Goal: Task Accomplishment & Management: Manage account settings

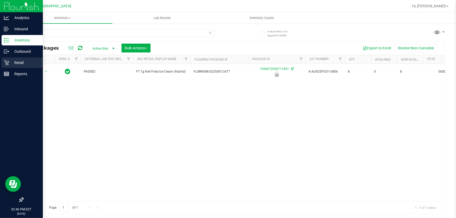
click at [11, 67] on div "Retail" at bounding box center [22, 62] width 41 height 10
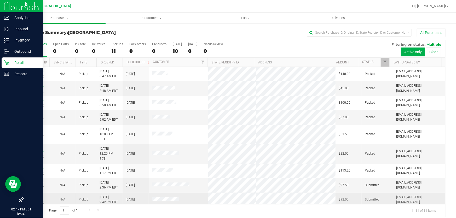
scroll to position [21, 0]
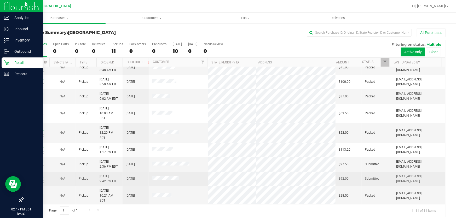
click at [40, 174] on link "11829571" at bounding box center [36, 176] width 15 height 4
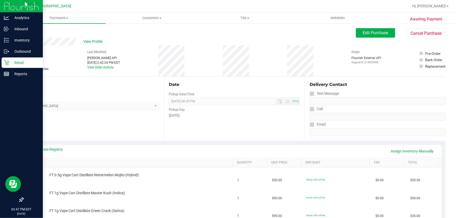
click at [56, 161] on link "SKU" at bounding box center [130, 163] width 199 height 4
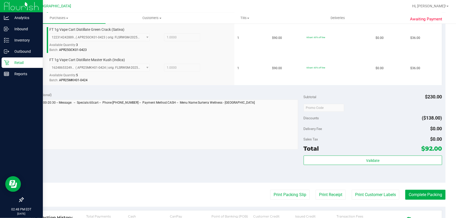
scroll to position [190, 0]
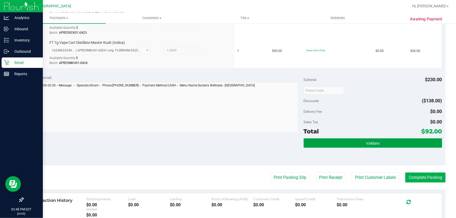
click at [390, 142] on button "Validate" at bounding box center [372, 142] width 138 height 9
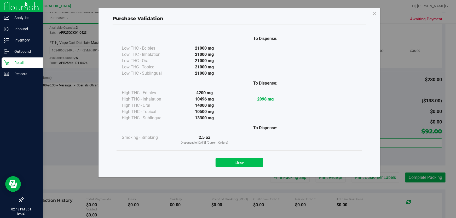
click at [233, 160] on button "Close" at bounding box center [239, 162] width 48 height 9
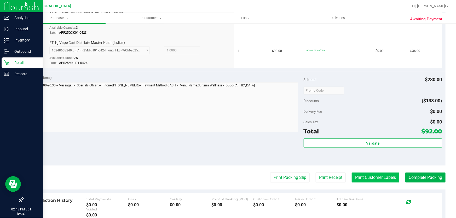
click at [385, 177] on button "Print Customer Labels" at bounding box center [375, 178] width 48 height 10
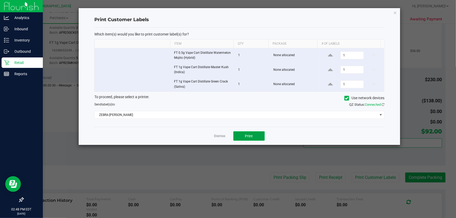
click at [252, 134] on span "Print" at bounding box center [249, 136] width 8 height 4
click at [217, 137] on link "Dismiss" at bounding box center [219, 136] width 11 height 4
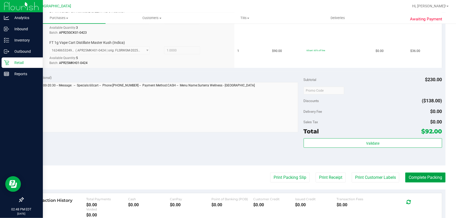
click at [426, 173] on button "Complete Packing" at bounding box center [425, 178] width 40 height 10
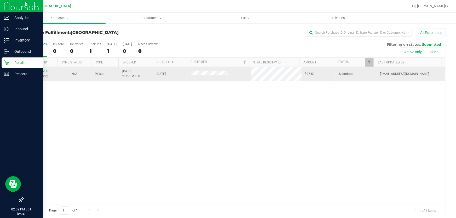
click at [39, 70] on link "11829514" at bounding box center [40, 71] width 15 height 4
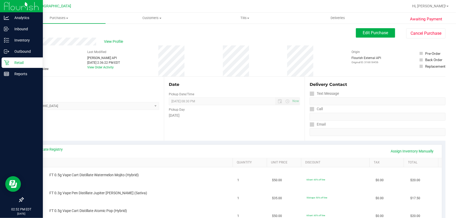
click at [89, 162] on link "SKU" at bounding box center [130, 163] width 199 height 4
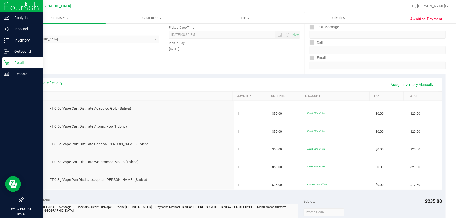
scroll to position [71, 0]
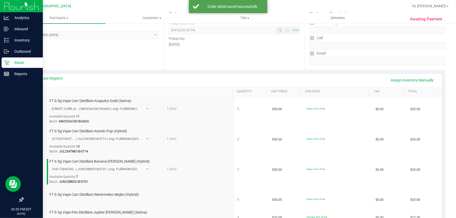
click at [89, 162] on span "FT 0.5g Vape Cart Distillate Banana Runtz (Hybrid)" at bounding box center [99, 161] width 100 height 5
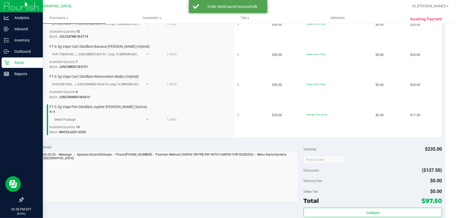
scroll to position [214, 0]
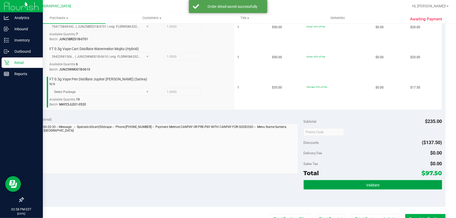
click at [387, 186] on button "Validate" at bounding box center [372, 184] width 138 height 9
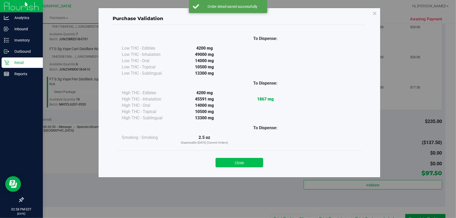
click at [252, 166] on button "Close" at bounding box center [239, 162] width 48 height 9
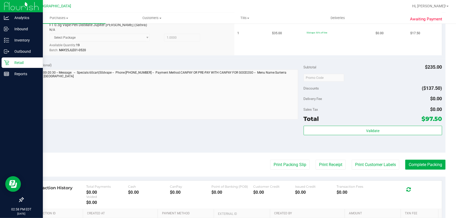
scroll to position [308, 0]
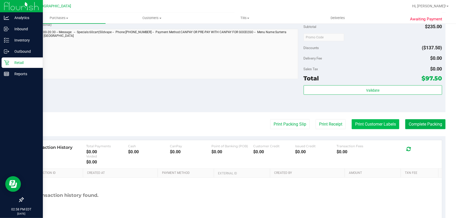
click at [376, 122] on button "Print Customer Labels" at bounding box center [375, 124] width 48 height 10
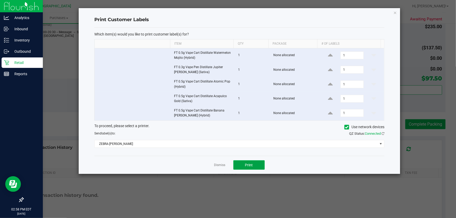
click at [245, 162] on button "Print" at bounding box center [248, 164] width 31 height 9
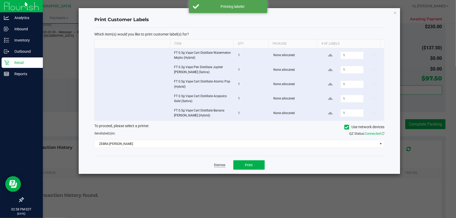
click at [222, 166] on link "Dismiss" at bounding box center [219, 165] width 11 height 4
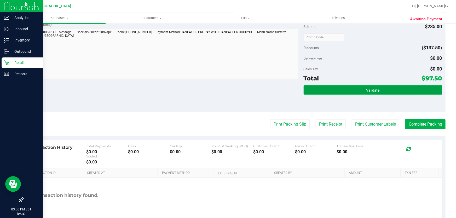
click at [371, 88] on span "Validate" at bounding box center [372, 90] width 13 height 4
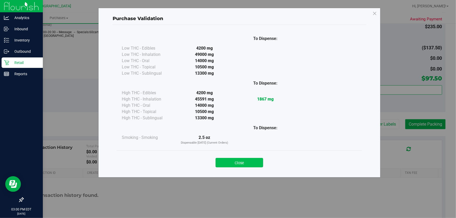
click at [246, 159] on button "Close" at bounding box center [239, 162] width 48 height 9
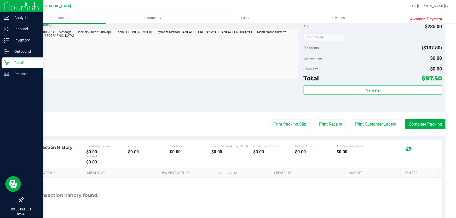
click at [426, 120] on button "Complete Packing" at bounding box center [425, 124] width 40 height 10
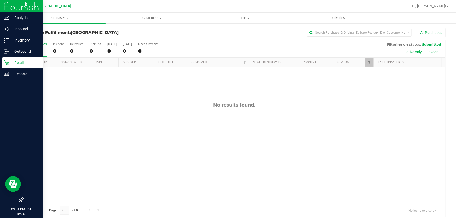
click at [6, 66] on div "Retail" at bounding box center [22, 62] width 41 height 10
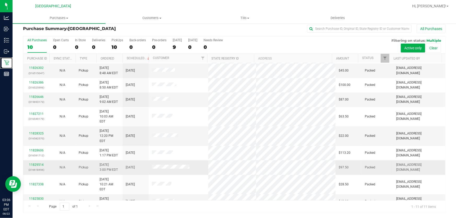
scroll to position [21, 0]
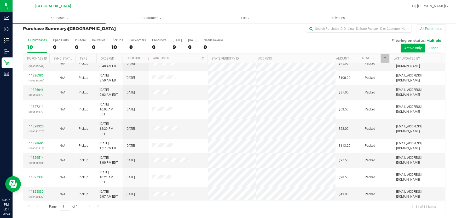
click at [31, 207] on link "11829758" at bounding box center [36, 209] width 15 height 4
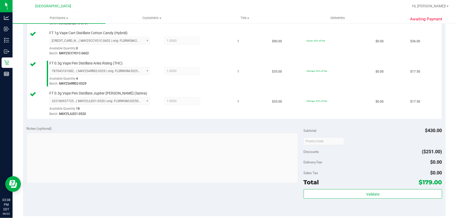
scroll to position [214, 0]
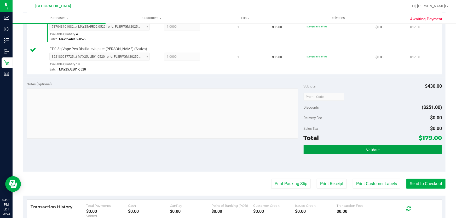
click at [359, 149] on button "Validate" at bounding box center [372, 149] width 138 height 9
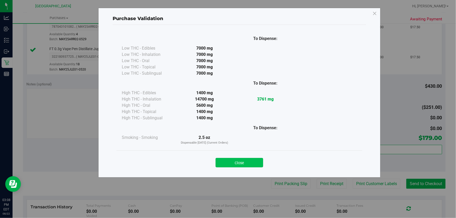
click at [231, 164] on button "Close" at bounding box center [239, 162] width 48 height 9
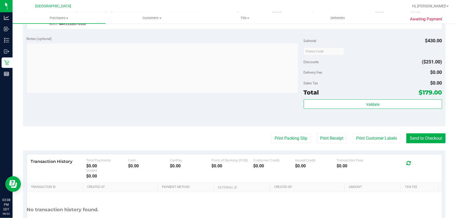
scroll to position [261, 0]
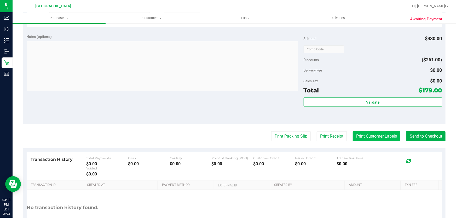
click at [368, 139] on button "Print Customer Labels" at bounding box center [376, 136] width 48 height 10
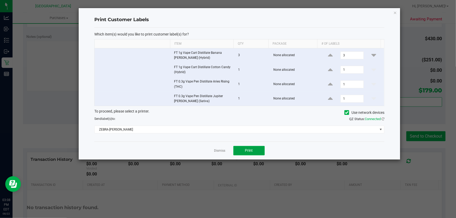
click at [250, 149] on span "Print" at bounding box center [249, 150] width 8 height 4
click at [222, 149] on link "Dismiss" at bounding box center [219, 151] width 11 height 4
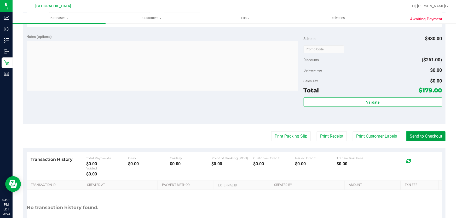
click at [415, 134] on button "Send to Checkout" at bounding box center [425, 136] width 39 height 10
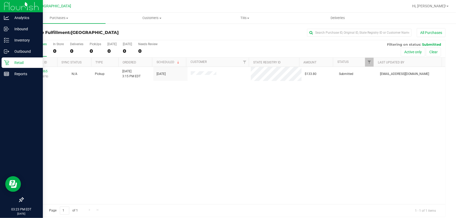
click at [6, 63] on icon at bounding box center [6, 62] width 5 height 5
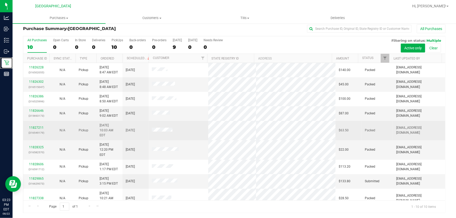
scroll to position [7, 0]
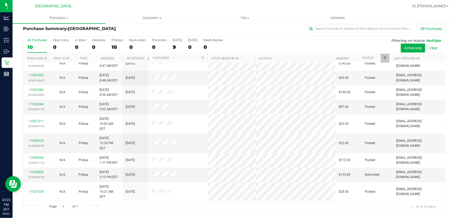
click at [43, 204] on link "11825830" at bounding box center [36, 206] width 15 height 4
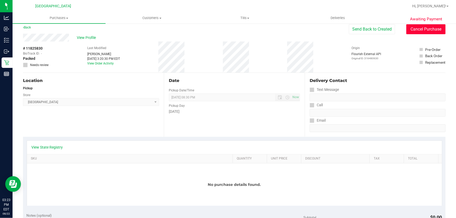
click at [423, 28] on button "Cancel Purchase" at bounding box center [425, 29] width 39 height 10
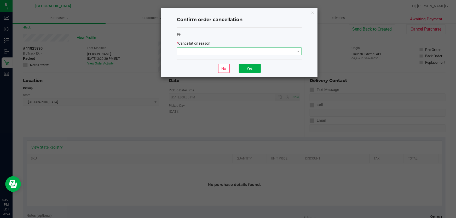
click at [274, 49] on span at bounding box center [236, 51] width 118 height 7
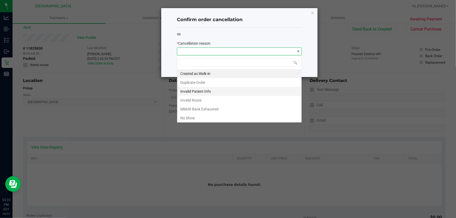
scroll to position [8, 125]
click at [214, 118] on li "No Show" at bounding box center [239, 118] width 124 height 9
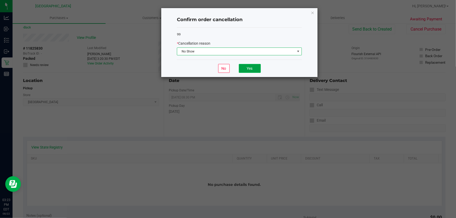
click at [247, 66] on button "Yes" at bounding box center [250, 68] width 22 height 9
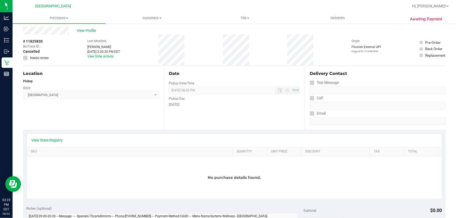
scroll to position [0, 0]
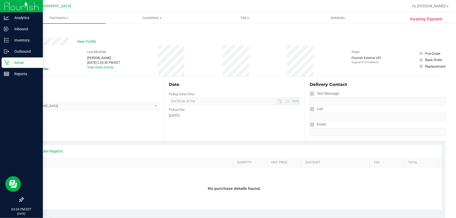
click at [7, 61] on icon at bounding box center [6, 62] width 5 height 5
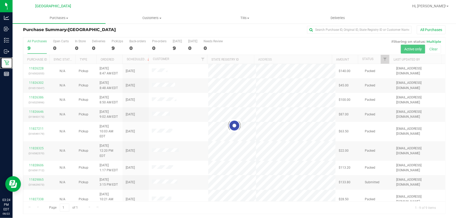
scroll to position [4, 0]
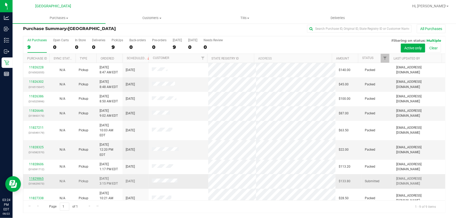
click at [33, 177] on link "11829865" at bounding box center [36, 179] width 15 height 4
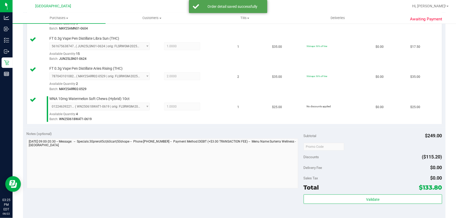
scroll to position [241, 0]
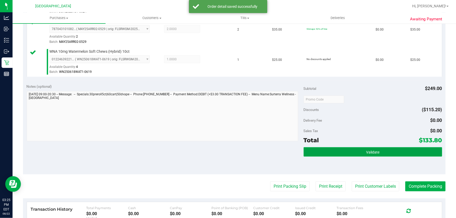
click at [372, 152] on span "Validate" at bounding box center [372, 152] width 13 height 4
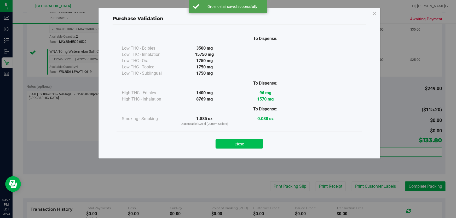
click at [252, 143] on button "Close" at bounding box center [239, 143] width 48 height 9
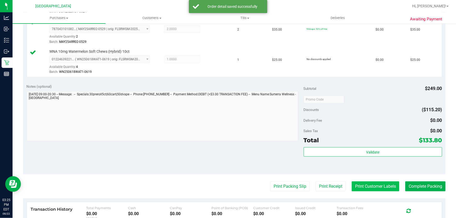
click at [368, 185] on button "Print Customer Labels" at bounding box center [375, 186] width 48 height 10
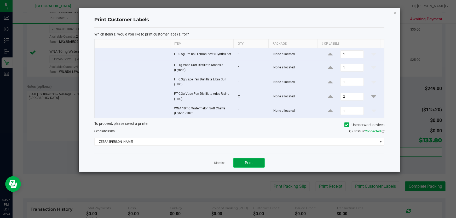
click at [258, 159] on button "Print" at bounding box center [248, 162] width 31 height 9
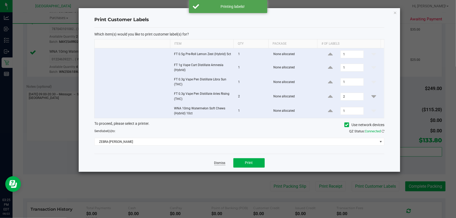
click at [222, 162] on link "Dismiss" at bounding box center [219, 163] width 11 height 4
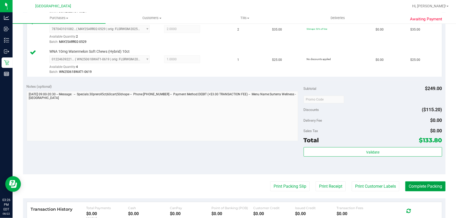
click at [429, 182] on button "Complete Packing" at bounding box center [425, 186] width 40 height 10
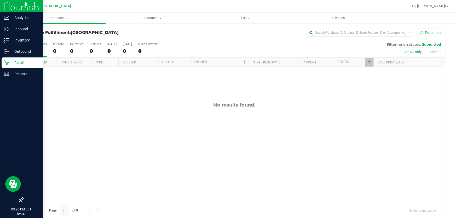
click at [19, 59] on div "Retail" at bounding box center [22, 62] width 41 height 10
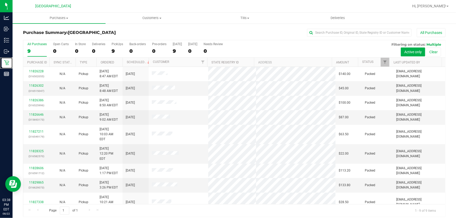
scroll to position [4, 0]
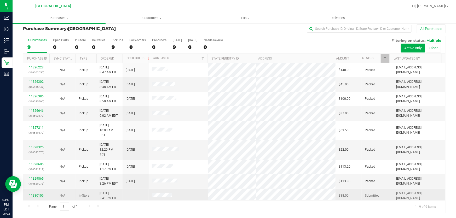
click at [38, 194] on link "11830106" at bounding box center [36, 196] width 15 height 4
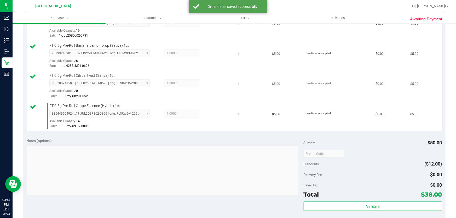
scroll to position [217, 0]
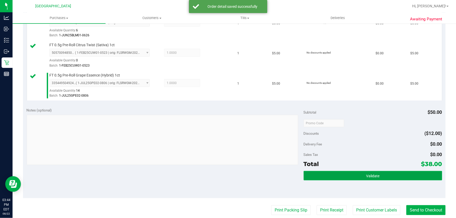
click at [354, 175] on button "Validate" at bounding box center [372, 175] width 138 height 9
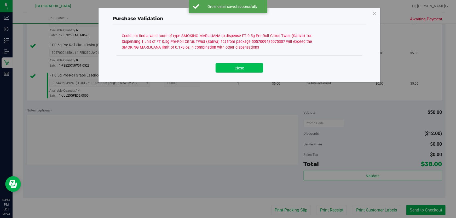
click at [240, 70] on button "Close" at bounding box center [239, 67] width 48 height 9
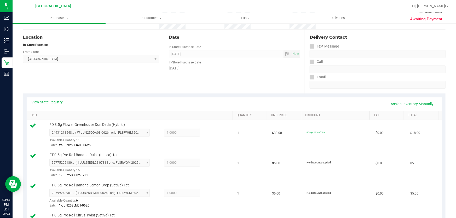
scroll to position [0, 0]
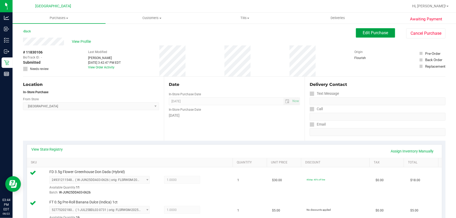
click at [379, 32] on span "Edit Purchase" at bounding box center [375, 32] width 25 height 5
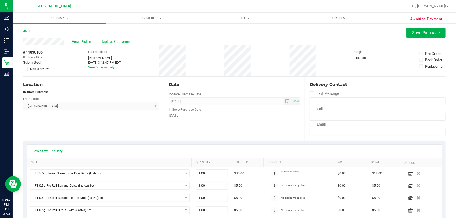
scroll to position [95, 0]
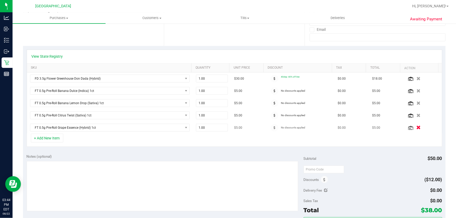
click at [414, 127] on button "button" at bounding box center [418, 127] width 9 height 5
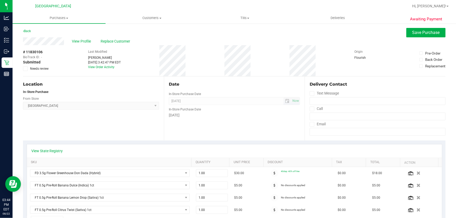
scroll to position [0, 0]
click at [413, 33] on span "Save Purchase" at bounding box center [425, 32] width 27 height 5
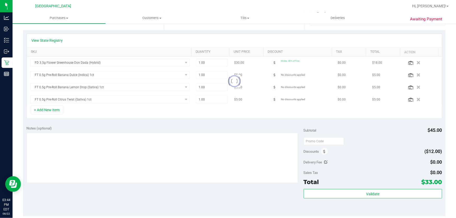
scroll to position [142, 0]
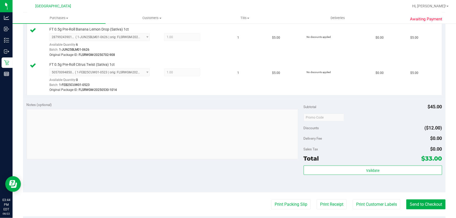
scroll to position [237, 0]
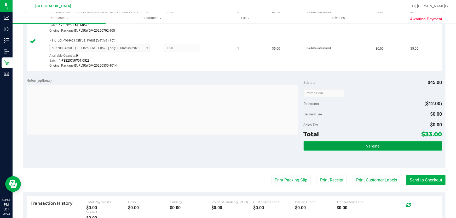
click at [351, 145] on button "Validate" at bounding box center [372, 145] width 138 height 9
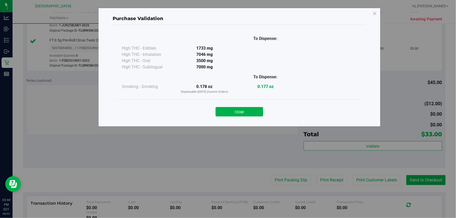
click at [237, 108] on button "Close" at bounding box center [239, 111] width 48 height 9
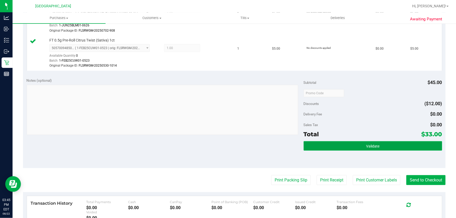
click at [380, 144] on button "Validate" at bounding box center [372, 145] width 138 height 9
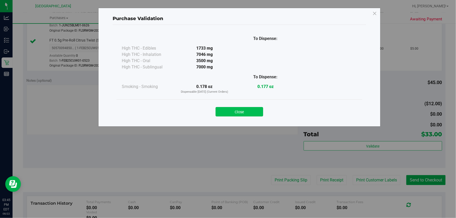
click at [240, 114] on button "Close" at bounding box center [239, 111] width 48 height 9
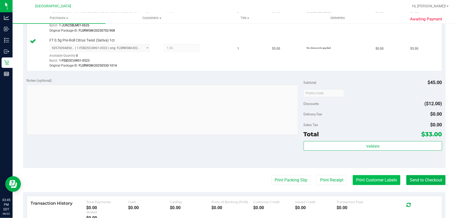
click at [394, 178] on button "Print Customer Labels" at bounding box center [376, 180] width 48 height 10
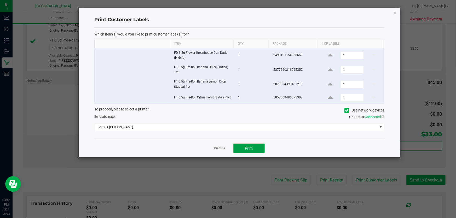
click at [246, 145] on button "Print" at bounding box center [248, 148] width 31 height 9
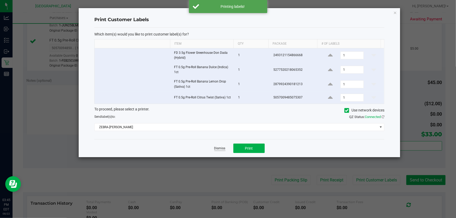
click at [216, 146] on link "Dismiss" at bounding box center [219, 148] width 11 height 4
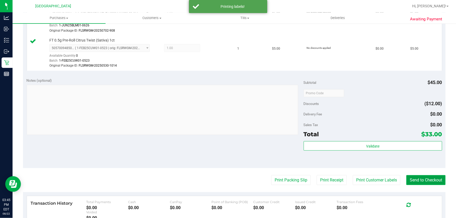
click at [413, 182] on button "Send to Checkout" at bounding box center [425, 180] width 39 height 10
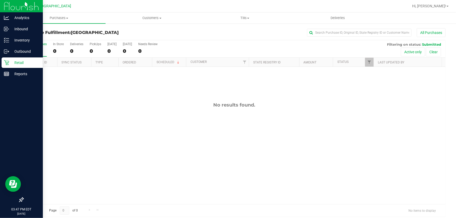
click at [10, 63] on p "Retail" at bounding box center [24, 63] width 31 height 6
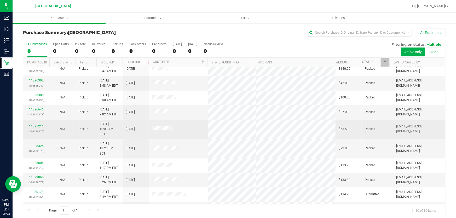
scroll to position [7, 0]
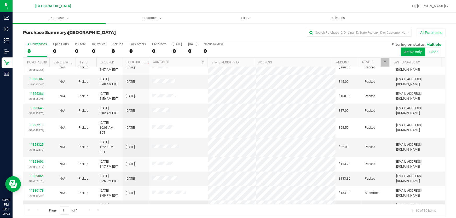
click at [31, 206] on link "11830205" at bounding box center [36, 208] width 15 height 4
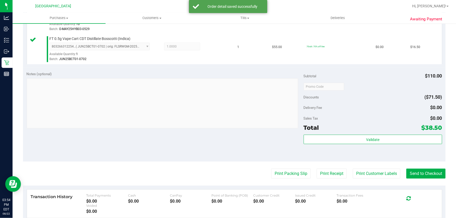
scroll to position [166, 0]
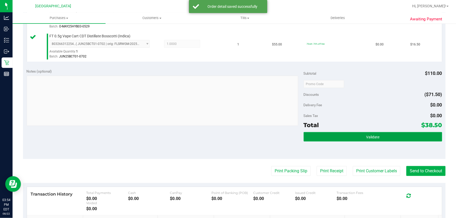
click at [351, 138] on button "Validate" at bounding box center [372, 136] width 138 height 9
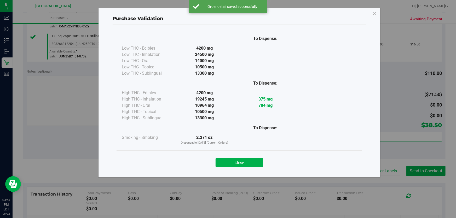
click at [230, 156] on div "Close" at bounding box center [239, 161] width 238 height 13
click at [232, 164] on button "Close" at bounding box center [239, 162] width 48 height 9
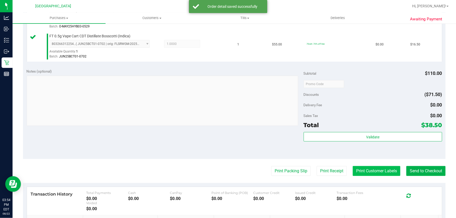
click at [382, 172] on button "Print Customer Labels" at bounding box center [376, 171] width 48 height 10
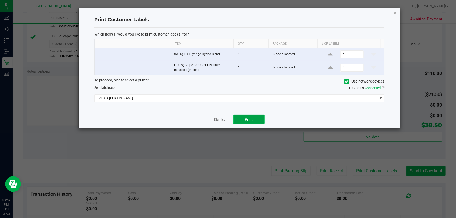
click at [256, 116] on button "Print" at bounding box center [248, 119] width 31 height 9
click at [217, 119] on link "Dismiss" at bounding box center [219, 119] width 11 height 4
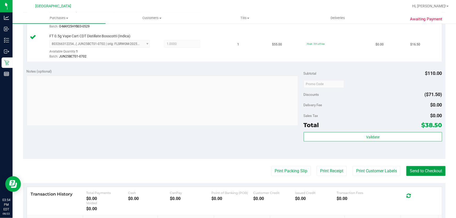
click at [424, 171] on button "Send to Checkout" at bounding box center [425, 171] width 39 height 10
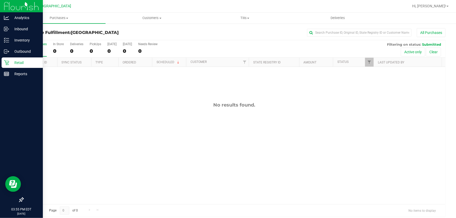
click at [5, 61] on icon at bounding box center [6, 62] width 5 height 5
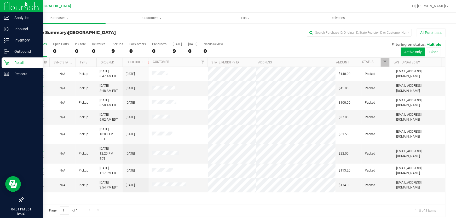
click at [9, 61] on p "Retail" at bounding box center [24, 63] width 31 height 6
click at [16, 64] on p "Retail" at bounding box center [24, 63] width 31 height 6
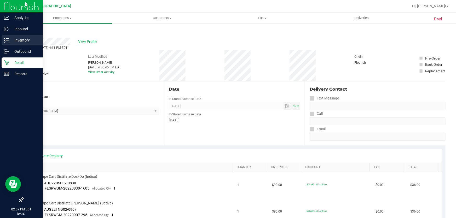
click at [10, 42] on p "Inventory" at bounding box center [24, 40] width 31 height 6
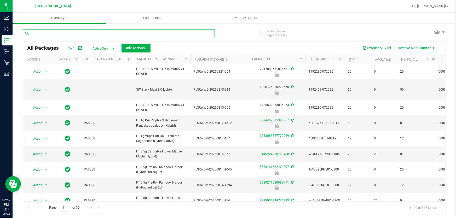
click at [131, 33] on input "text" at bounding box center [119, 33] width 192 height 8
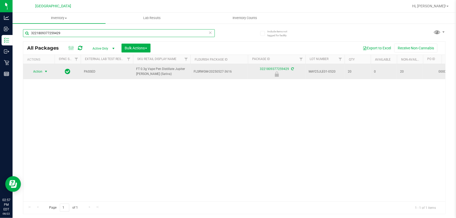
type input "3221809377259429"
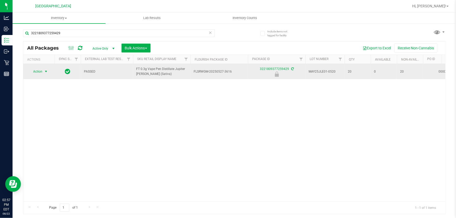
click at [44, 73] on span "select" at bounding box center [46, 71] width 4 height 4
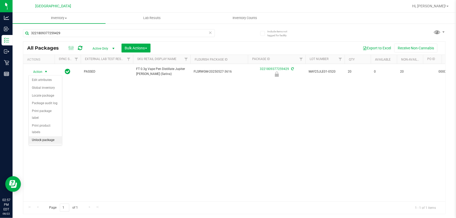
click at [38, 136] on li "Unlock package" at bounding box center [45, 140] width 33 height 8
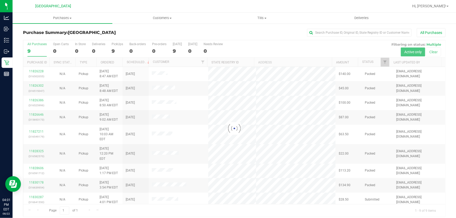
scroll to position [4, 0]
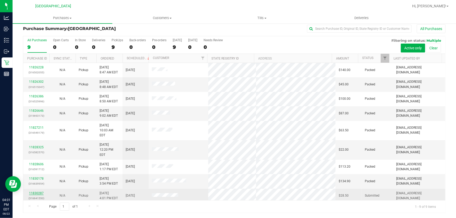
click at [38, 191] on link "11830287" at bounding box center [36, 193] width 15 height 4
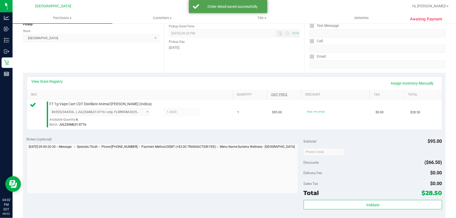
scroll to position [146, 0]
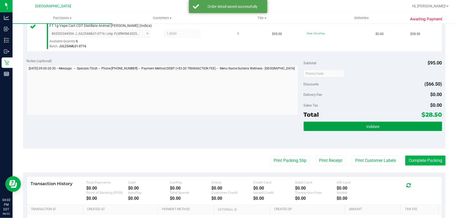
click at [353, 129] on button "Validate" at bounding box center [372, 126] width 138 height 9
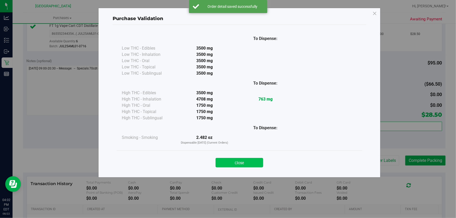
click at [257, 160] on button "Close" at bounding box center [239, 162] width 48 height 9
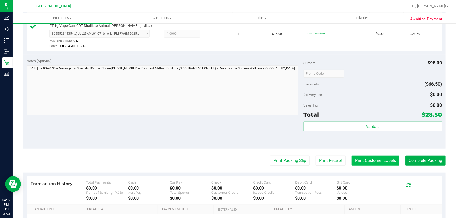
click at [366, 161] on button "Print Customer Labels" at bounding box center [375, 161] width 48 height 10
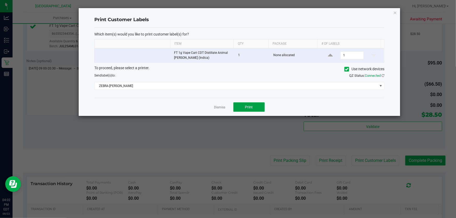
click at [256, 104] on button "Print" at bounding box center [248, 106] width 31 height 9
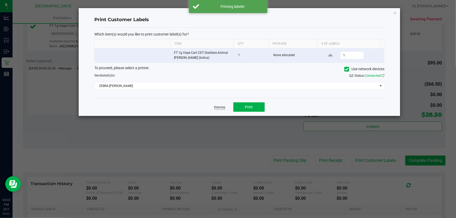
click at [224, 107] on link "Dismiss" at bounding box center [219, 107] width 11 height 4
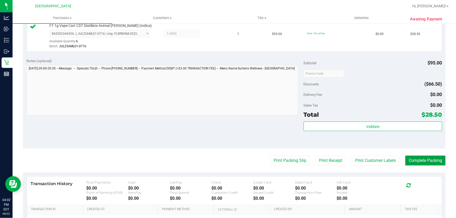
click at [434, 161] on button "Complete Packing" at bounding box center [425, 161] width 40 height 10
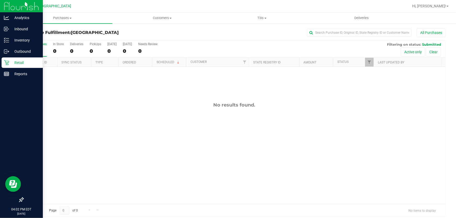
click at [29, 61] on p "Retail" at bounding box center [24, 63] width 31 height 6
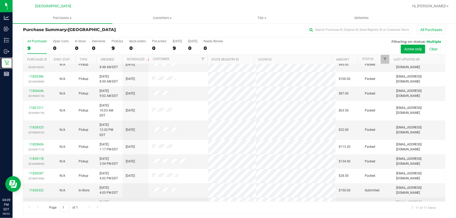
scroll to position [4, 0]
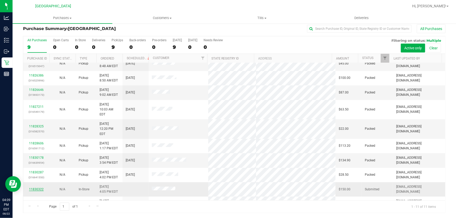
click at [40, 187] on link "11830322" at bounding box center [36, 189] width 15 height 4
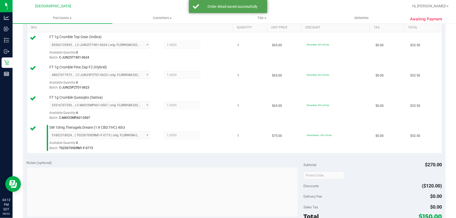
scroll to position [170, 0]
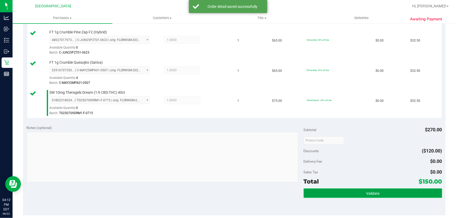
click at [379, 188] on button "Validate" at bounding box center [372, 192] width 138 height 9
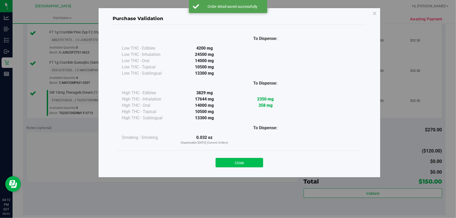
drag, startPoint x: 256, startPoint y: 167, endPoint x: 254, endPoint y: 162, distance: 5.5
click at [255, 167] on div "Close" at bounding box center [238, 160] width 245 height 21
click at [254, 162] on button "Close" at bounding box center [239, 162] width 48 height 9
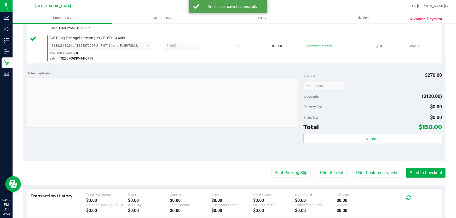
scroll to position [298, 0]
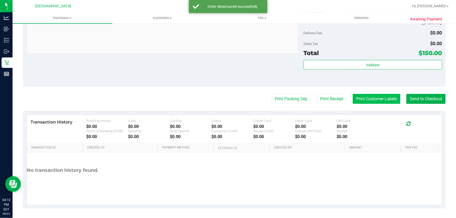
click at [368, 99] on button "Print Customer Labels" at bounding box center [376, 99] width 48 height 10
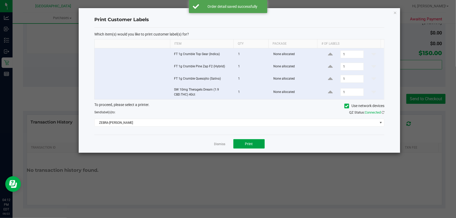
click at [244, 144] on button "Print" at bounding box center [248, 143] width 31 height 9
click at [216, 144] on link "Dismiss" at bounding box center [219, 144] width 11 height 4
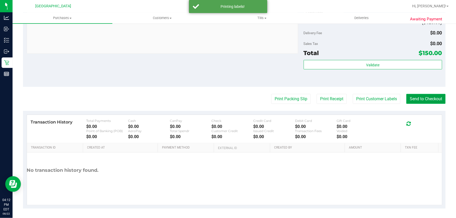
click at [419, 99] on button "Send to Checkout" at bounding box center [425, 99] width 39 height 10
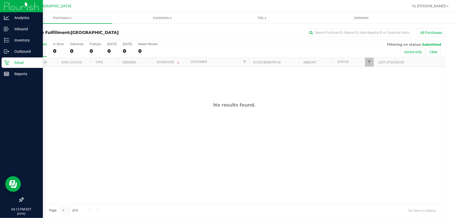
click at [23, 65] on p "Retail" at bounding box center [24, 63] width 31 height 6
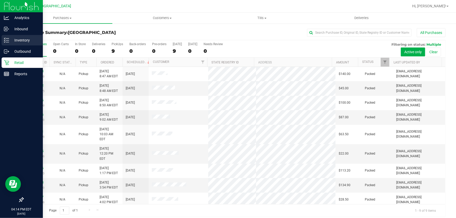
click at [5, 41] on icon at bounding box center [6, 40] width 5 height 5
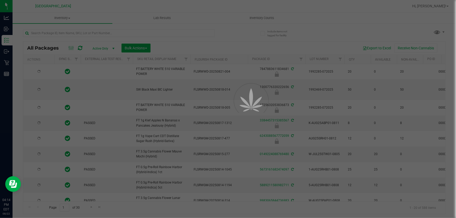
click at [84, 33] on div at bounding box center [228, 109] width 456 height 218
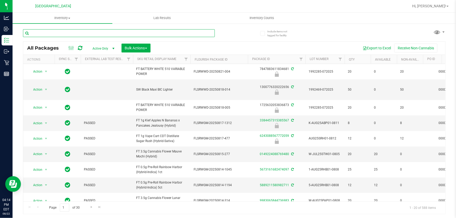
click at [84, 31] on input "text" at bounding box center [119, 33] width 192 height 8
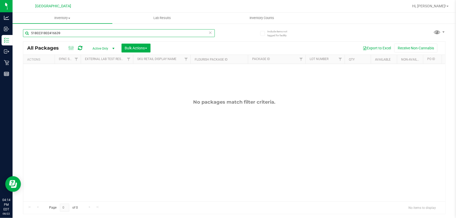
click at [212, 31] on input "5180231802416639" at bounding box center [119, 33] width 192 height 8
type input "5180231802416639"
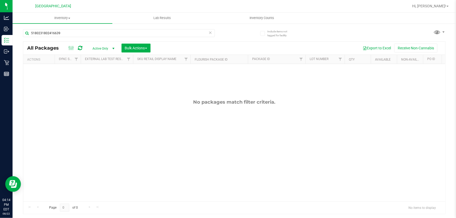
click at [210, 31] on icon at bounding box center [210, 32] width 4 height 6
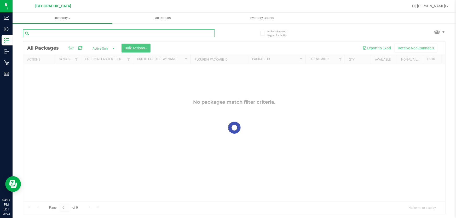
click at [123, 32] on input "text" at bounding box center [119, 33] width 192 height 8
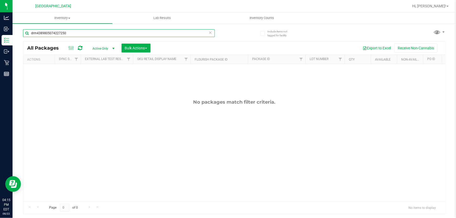
drag, startPoint x: 38, startPoint y: 34, endPoint x: 34, endPoint y: 34, distance: 3.7
click at [34, 34] on input "drm4389805074227250" at bounding box center [119, 33] width 192 height 8
click at [37, 31] on input "drm4389805074227250" at bounding box center [119, 33] width 192 height 8
drag, startPoint x: 37, startPoint y: 33, endPoint x: 28, endPoint y: 32, distance: 9.0
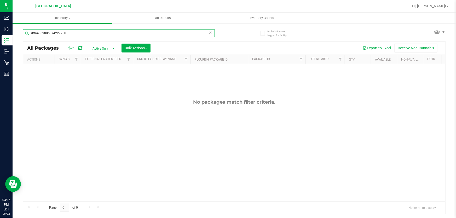
click at [28, 32] on input "drm4389805074227250" at bounding box center [119, 33] width 192 height 8
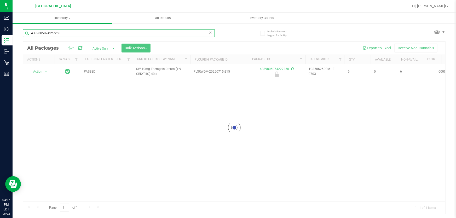
click at [69, 32] on input "4389805074227250" at bounding box center [119, 33] width 192 height 8
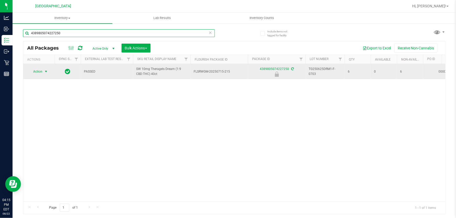
type input "4389805074227250"
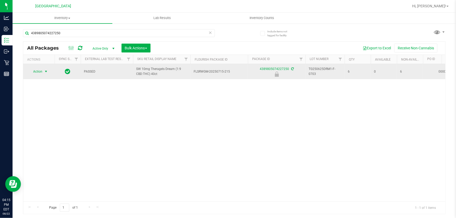
click at [42, 70] on span "Action" at bounding box center [35, 71] width 14 height 7
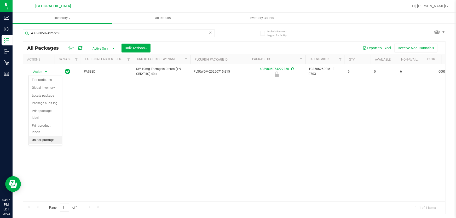
click at [49, 137] on li "Unlock package" at bounding box center [45, 140] width 33 height 8
click at [211, 33] on icon at bounding box center [210, 32] width 4 height 6
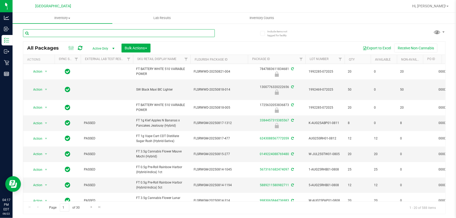
click at [62, 31] on input "text" at bounding box center [119, 33] width 192 height 8
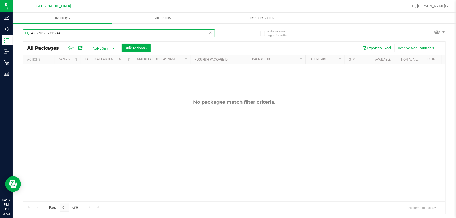
type input "4802701797311744"
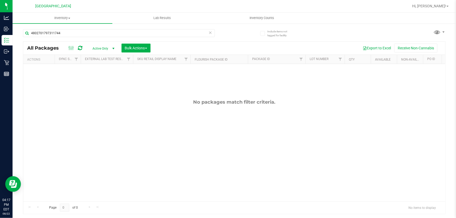
click at [209, 32] on icon at bounding box center [210, 32] width 4 height 6
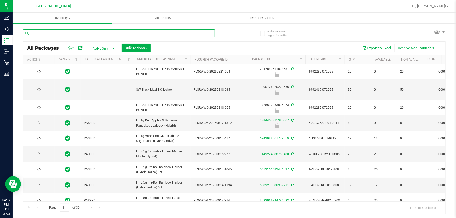
click at [131, 34] on input "text" at bounding box center [119, 33] width 192 height 8
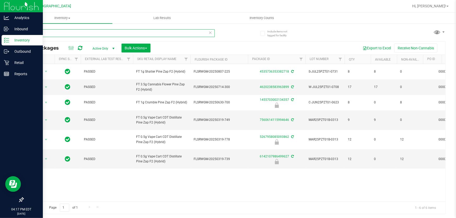
type input "PZT"
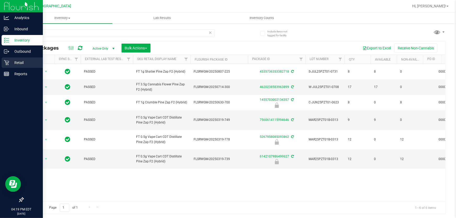
click at [17, 62] on p "Retail" at bounding box center [24, 63] width 31 height 6
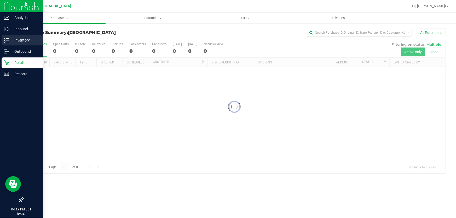
click at [15, 40] on p "Inventory" at bounding box center [24, 40] width 31 height 6
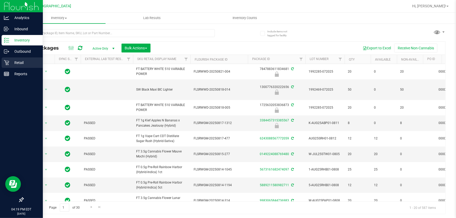
click at [7, 62] on icon at bounding box center [6, 62] width 5 height 5
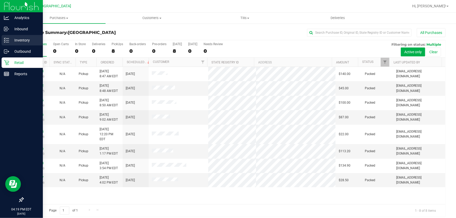
click at [10, 36] on div "Inventory" at bounding box center [22, 40] width 41 height 10
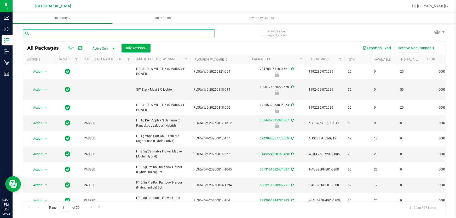
click at [72, 34] on input "text" at bounding box center [119, 33] width 192 height 8
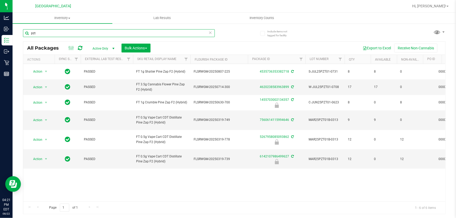
type input "pzt"
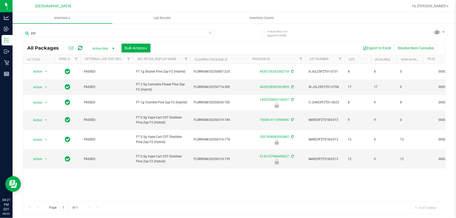
click at [209, 31] on icon at bounding box center [210, 32] width 4 height 6
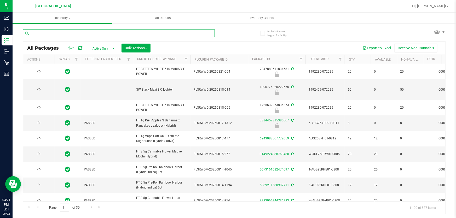
click at [117, 33] on input "text" at bounding box center [119, 33] width 192 height 8
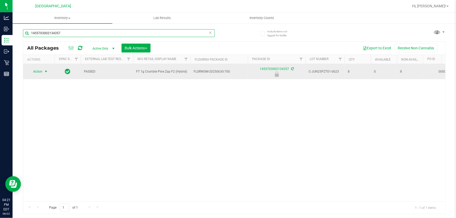
type input "1455703002134357"
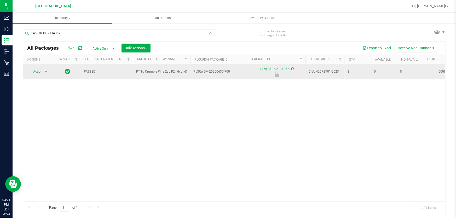
click at [44, 72] on span "select" at bounding box center [46, 71] width 7 height 7
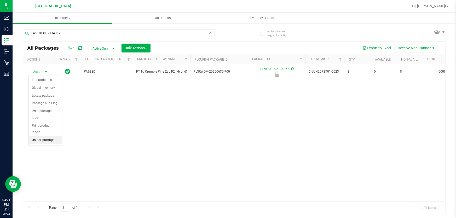
click at [50, 136] on li "Unlock package" at bounding box center [45, 140] width 33 height 8
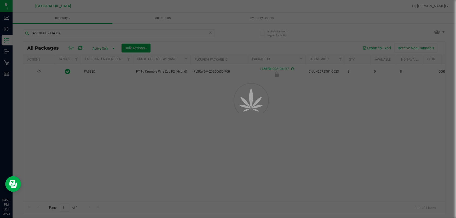
click at [208, 42] on div at bounding box center [228, 109] width 456 height 218
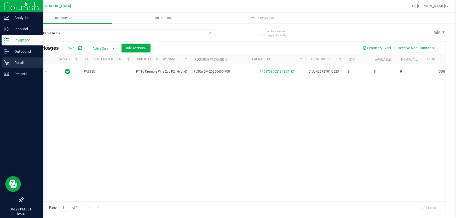
click at [13, 58] on div "Retail" at bounding box center [22, 62] width 41 height 10
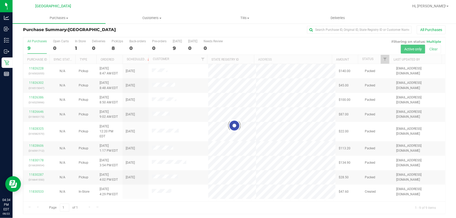
scroll to position [4, 0]
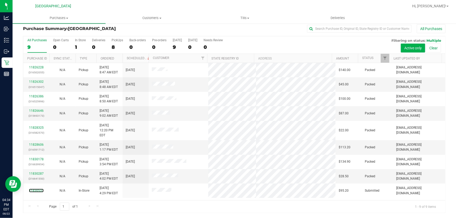
click at [37, 189] on link "11830533" at bounding box center [36, 191] width 15 height 4
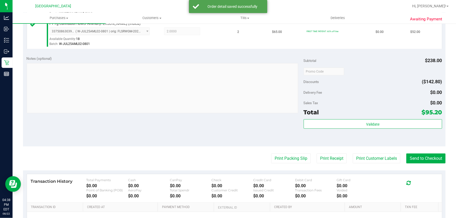
scroll to position [214, 0]
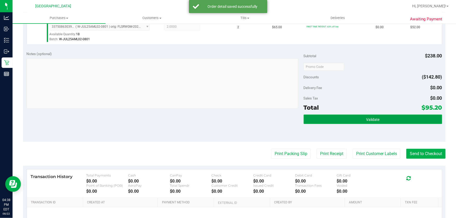
click at [346, 120] on button "Validate" at bounding box center [372, 119] width 138 height 9
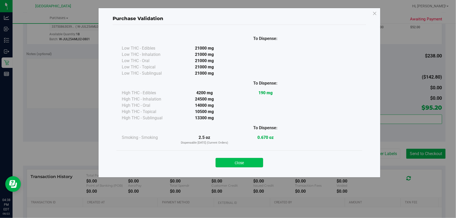
click at [237, 159] on button "Close" at bounding box center [239, 162] width 48 height 9
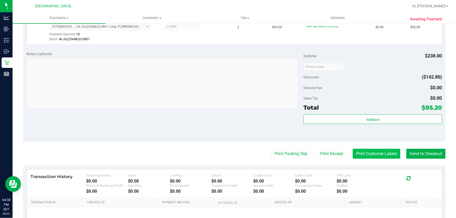
click at [390, 152] on button "Print Customer Labels" at bounding box center [376, 154] width 48 height 10
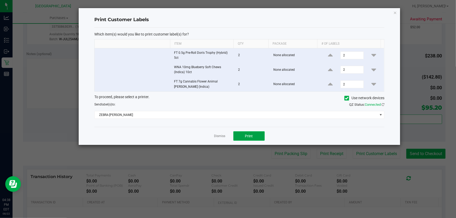
click at [249, 135] on span "Print" at bounding box center [249, 136] width 8 height 4
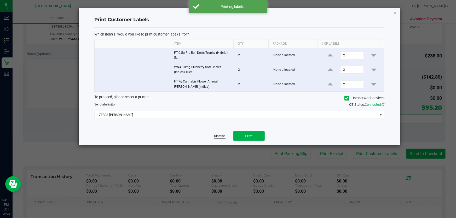
click at [224, 134] on link "Dismiss" at bounding box center [219, 136] width 11 height 4
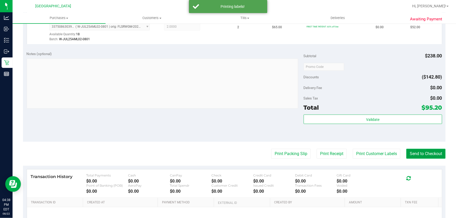
click at [417, 153] on button "Send to Checkout" at bounding box center [425, 154] width 39 height 10
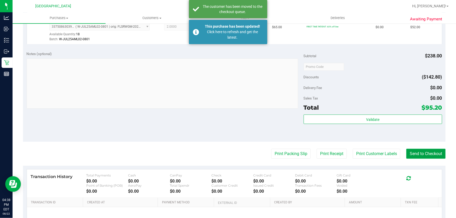
scroll to position [119, 0]
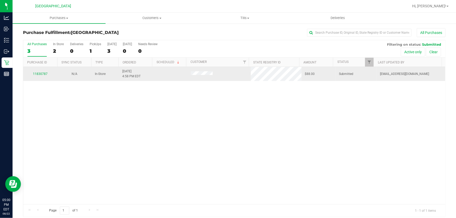
click at [37, 76] on div "11830787" at bounding box center [40, 74] width 28 height 5
click at [37, 74] on link "11830787" at bounding box center [40, 74] width 15 height 4
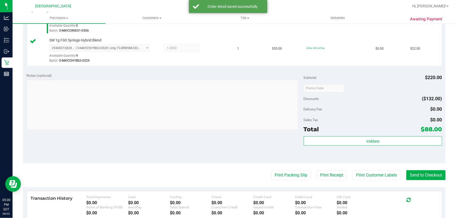
scroll to position [166, 0]
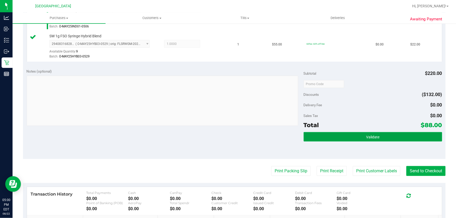
click at [397, 137] on button "Validate" at bounding box center [372, 136] width 138 height 9
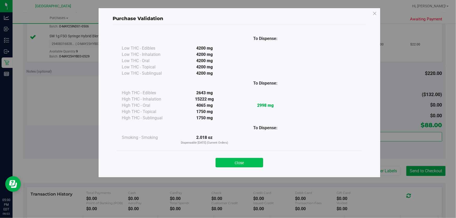
click at [240, 163] on button "Close" at bounding box center [239, 162] width 48 height 9
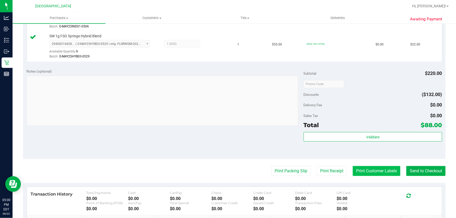
click at [362, 170] on button "Print Customer Labels" at bounding box center [376, 171] width 48 height 10
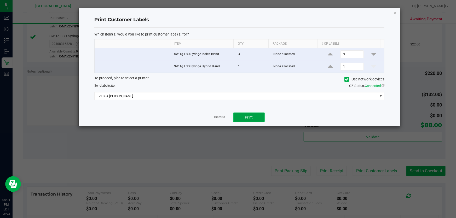
click at [260, 119] on button "Print" at bounding box center [248, 117] width 31 height 9
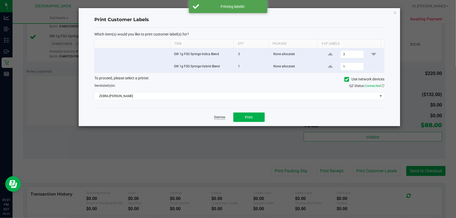
click at [218, 118] on link "Dismiss" at bounding box center [219, 117] width 11 height 4
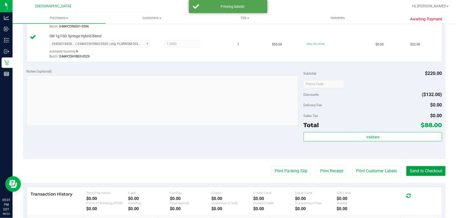
click at [412, 172] on button "Send to Checkout" at bounding box center [425, 171] width 39 height 10
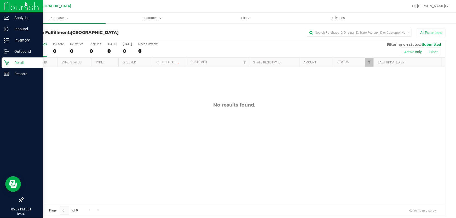
click at [10, 58] on div "Retail" at bounding box center [22, 62] width 41 height 10
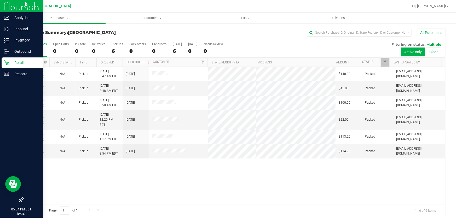
click at [6, 64] on icon at bounding box center [6, 62] width 5 height 5
click at [18, 42] on p "Inventory" at bounding box center [24, 40] width 31 height 6
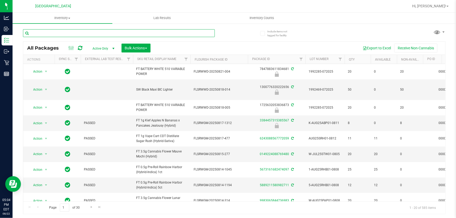
click at [124, 31] on input "text" at bounding box center [119, 33] width 192 height 8
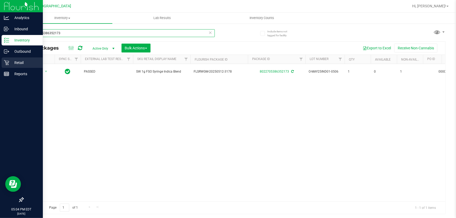
type input "8022705386352173"
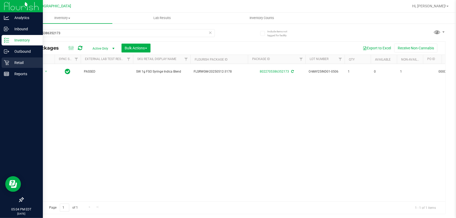
click at [10, 57] on div "Retail" at bounding box center [22, 62] width 41 height 10
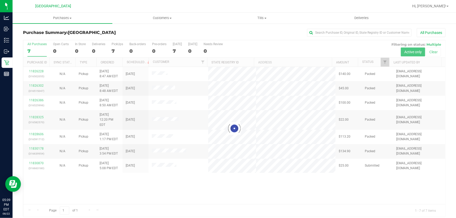
scroll to position [4, 0]
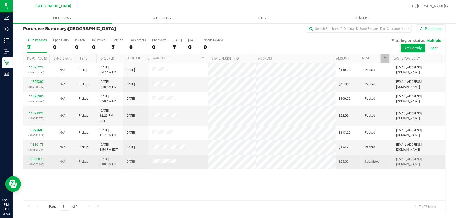
click at [37, 157] on link "11830870" at bounding box center [36, 159] width 15 height 4
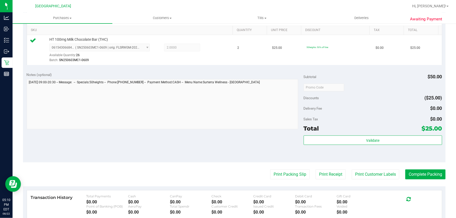
scroll to position [146, 0]
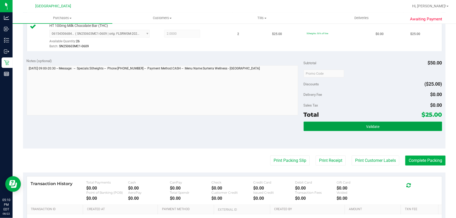
click at [331, 123] on button "Validate" at bounding box center [372, 126] width 138 height 9
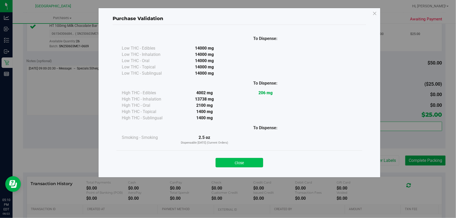
click at [253, 167] on button "Close" at bounding box center [239, 162] width 48 height 9
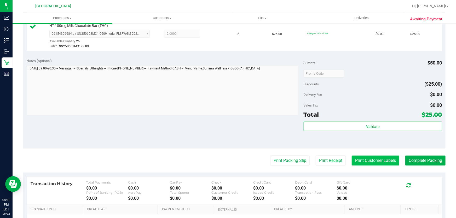
click at [359, 160] on button "Print Customer Labels" at bounding box center [375, 161] width 48 height 10
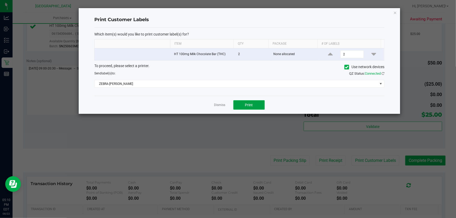
click at [245, 104] on span "Print" at bounding box center [249, 105] width 8 height 4
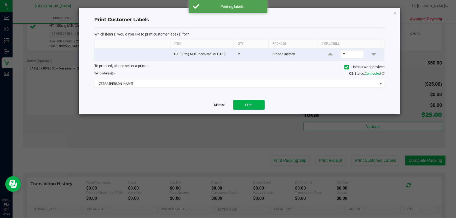
click at [223, 107] on link "Dismiss" at bounding box center [219, 105] width 11 height 4
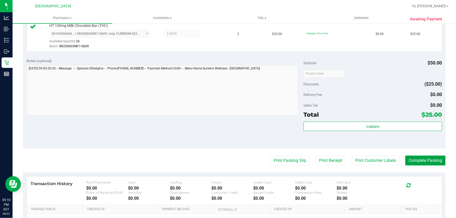
click at [415, 158] on button "Complete Packing" at bounding box center [425, 161] width 40 height 10
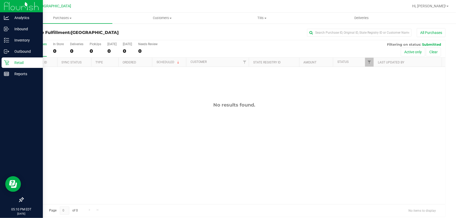
click at [17, 60] on p "Retail" at bounding box center [24, 63] width 31 height 6
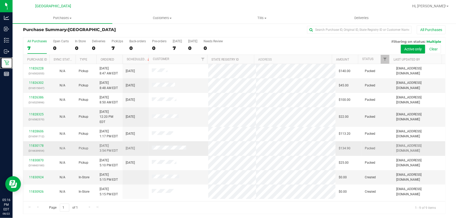
scroll to position [4, 0]
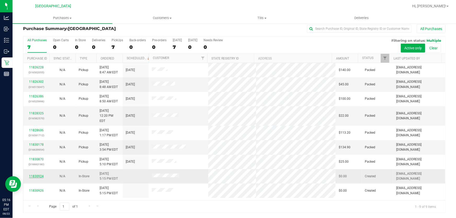
click at [34, 174] on link "11830924" at bounding box center [36, 176] width 15 height 4
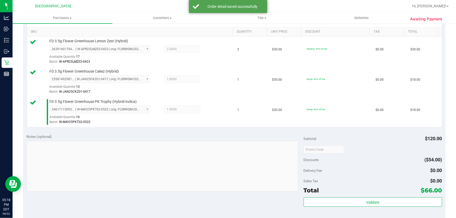
scroll to position [194, 0]
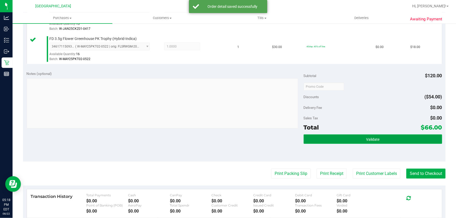
click at [352, 137] on button "Validate" at bounding box center [372, 138] width 138 height 9
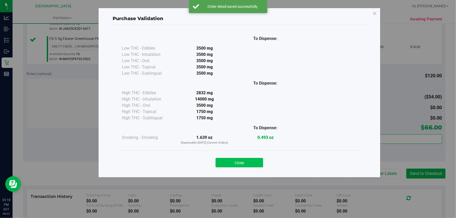
click at [234, 160] on button "Close" at bounding box center [239, 162] width 48 height 9
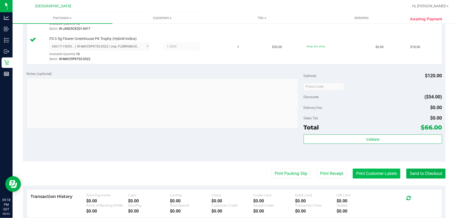
click at [367, 171] on button "Print Customer Labels" at bounding box center [376, 174] width 48 height 10
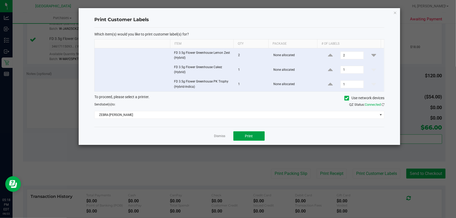
click at [261, 133] on button "Print" at bounding box center [248, 135] width 31 height 9
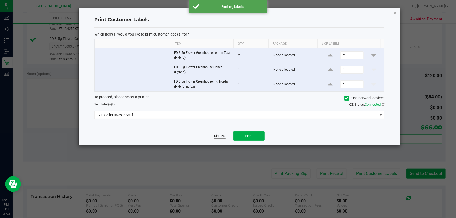
click at [223, 134] on link "Dismiss" at bounding box center [219, 136] width 11 height 4
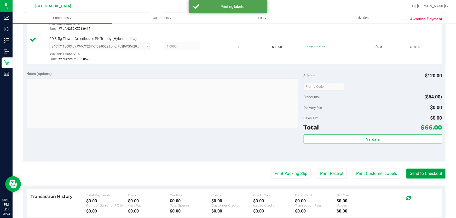
click at [418, 172] on button "Send to Checkout" at bounding box center [425, 174] width 39 height 10
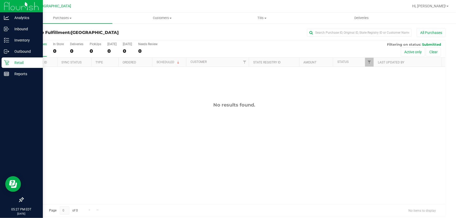
click at [9, 65] on p "Retail" at bounding box center [24, 63] width 31 height 6
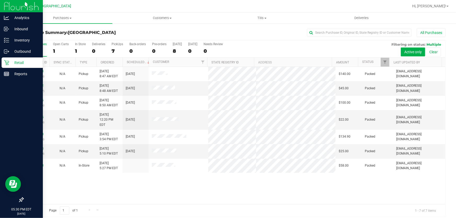
click at [9, 61] on p "Retail" at bounding box center [24, 63] width 31 height 6
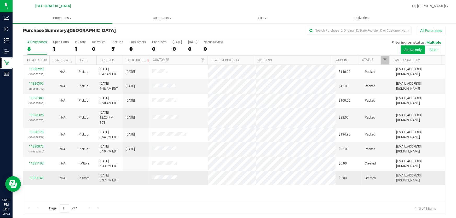
scroll to position [4, 0]
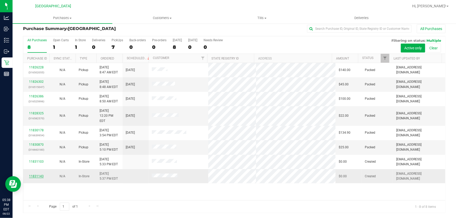
click at [41, 174] on link "11831143" at bounding box center [36, 176] width 15 height 4
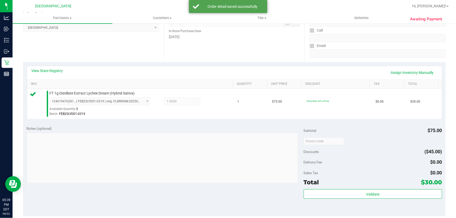
scroll to position [99, 0]
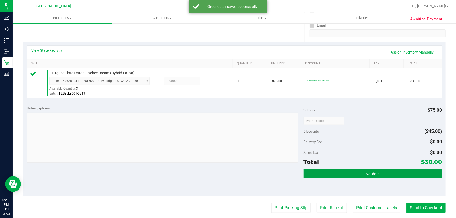
click at [327, 172] on button "Validate" at bounding box center [372, 173] width 138 height 9
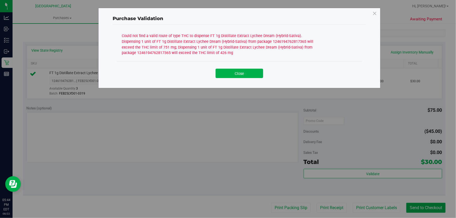
click at [236, 66] on div "Close" at bounding box center [239, 71] width 238 height 13
click at [235, 75] on button "Close" at bounding box center [239, 73] width 48 height 9
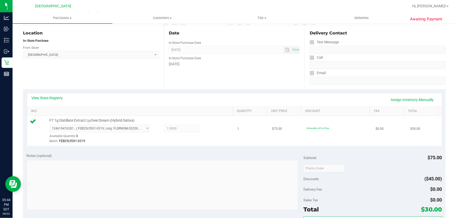
scroll to position [0, 0]
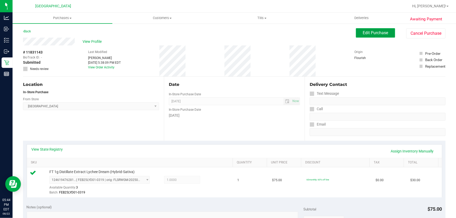
click at [379, 32] on span "Edit Purchase" at bounding box center [375, 32] width 25 height 5
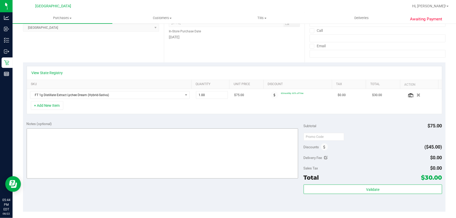
scroll to position [95, 0]
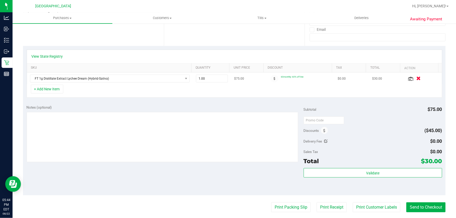
click at [416, 78] on icon "button" at bounding box center [418, 79] width 4 height 4
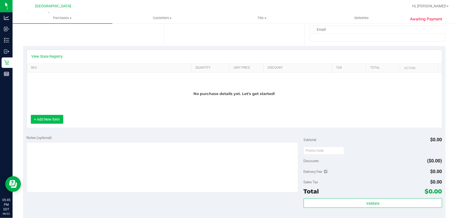
click at [45, 123] on button "+ Add New Item" at bounding box center [47, 119] width 32 height 9
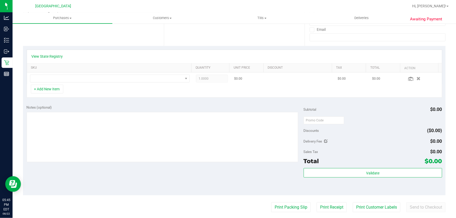
click at [67, 73] on td at bounding box center [110, 79] width 166 height 12
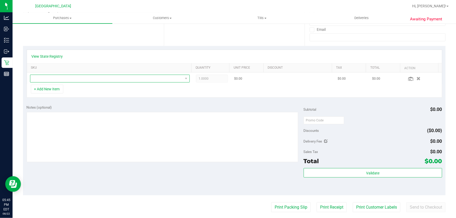
click at [67, 76] on span "NO DATA FOUND" at bounding box center [106, 78] width 152 height 7
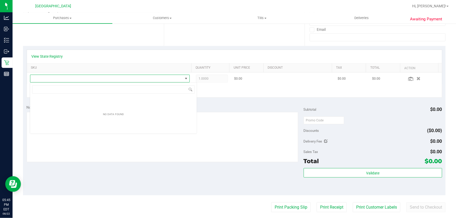
scroll to position [8, 157]
type input "[DEMOGRAPHIC_DATA]"
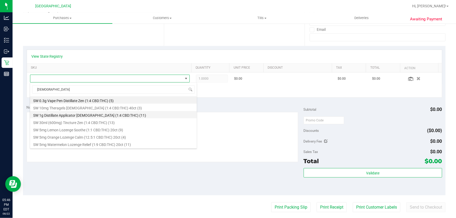
click at [86, 116] on li "SW 1g Distillate Applicator [DEMOGRAPHIC_DATA] (1:4 CBD:THC) (11)" at bounding box center [113, 114] width 167 height 7
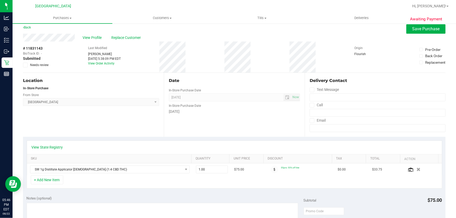
scroll to position [0, 0]
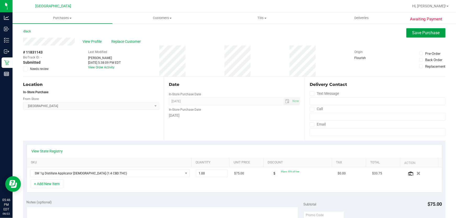
click at [413, 33] on span "Save Purchase" at bounding box center [425, 32] width 27 height 5
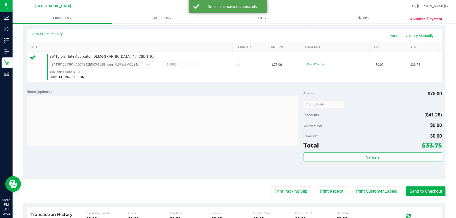
scroll to position [119, 0]
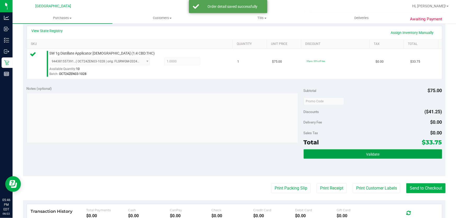
click at [362, 154] on button "Validate" at bounding box center [372, 153] width 138 height 9
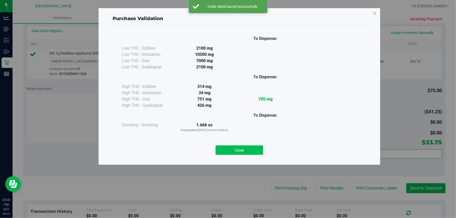
click at [245, 146] on button "Close" at bounding box center [239, 149] width 48 height 9
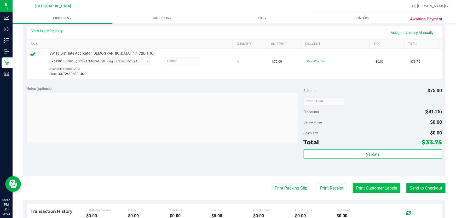
click at [392, 188] on button "Print Customer Labels" at bounding box center [376, 188] width 48 height 10
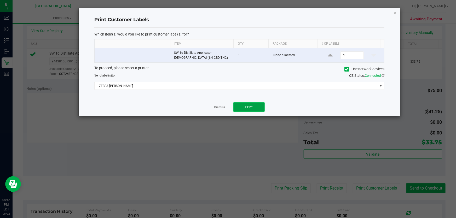
click at [247, 105] on span "Print" at bounding box center [249, 107] width 8 height 4
click at [221, 108] on link "Dismiss" at bounding box center [219, 107] width 11 height 4
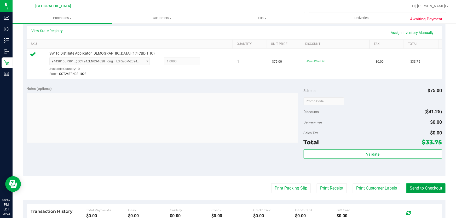
click at [421, 187] on button "Send to Checkout" at bounding box center [425, 188] width 39 height 10
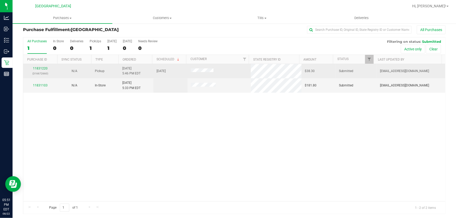
scroll to position [4, 0]
click at [40, 66] on link "11831220" at bounding box center [40, 68] width 15 height 4
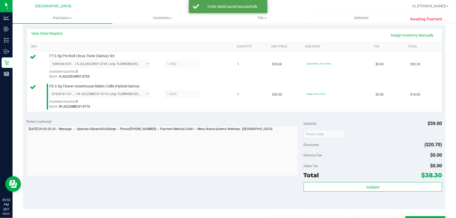
scroll to position [123, 0]
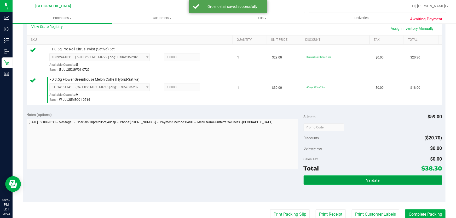
click at [365, 182] on button "Validate" at bounding box center [372, 179] width 138 height 9
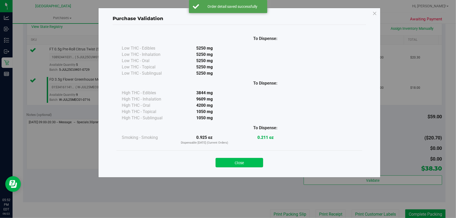
click at [247, 165] on button "Close" at bounding box center [239, 162] width 48 height 9
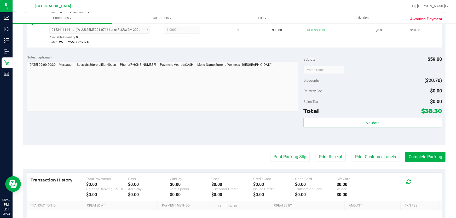
scroll to position [238, 0]
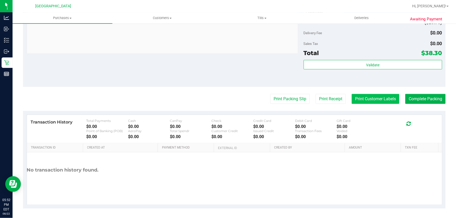
click at [372, 100] on button "Print Customer Labels" at bounding box center [375, 99] width 48 height 10
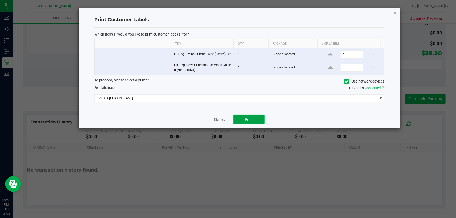
click at [257, 121] on button "Print" at bounding box center [248, 119] width 31 height 9
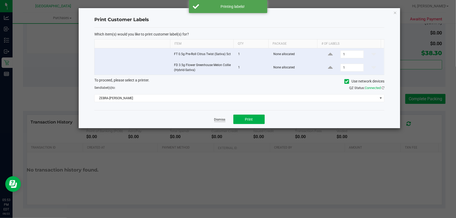
click at [216, 119] on link "Dismiss" at bounding box center [219, 119] width 11 height 4
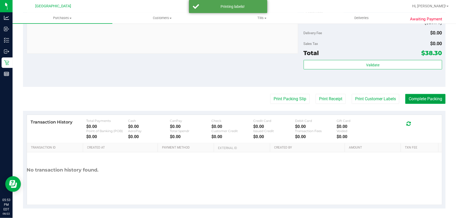
click at [419, 98] on button "Complete Packing" at bounding box center [425, 99] width 40 height 10
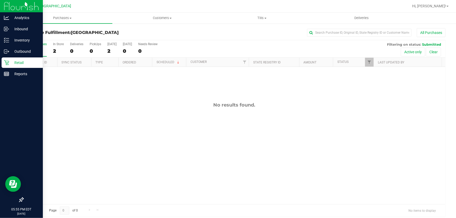
click at [10, 60] on p "Retail" at bounding box center [24, 63] width 31 height 6
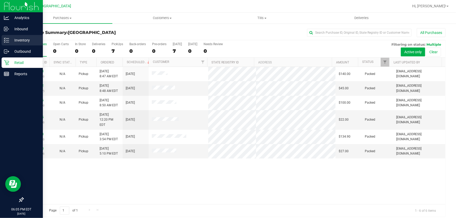
click at [17, 39] on p "Inventory" at bounding box center [24, 40] width 31 height 6
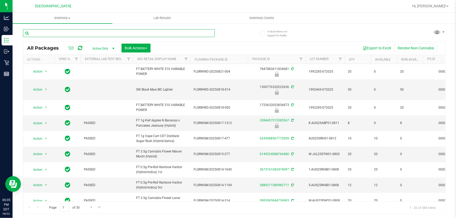
click at [81, 32] on input "text" at bounding box center [119, 33] width 192 height 8
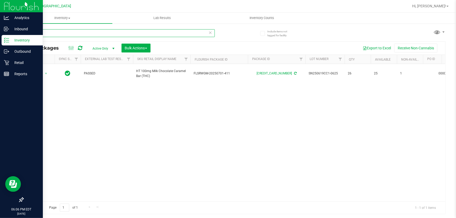
type input "caramel"
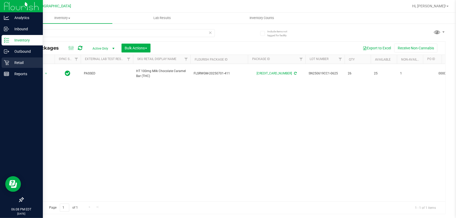
click at [10, 60] on p "Retail" at bounding box center [24, 63] width 31 height 6
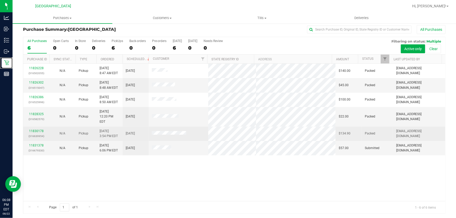
scroll to position [4, 0]
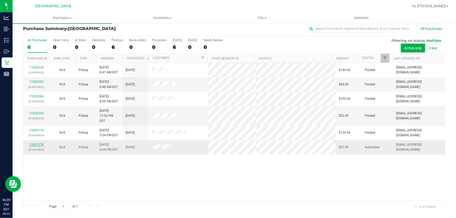
click at [40, 143] on link "11831378" at bounding box center [36, 145] width 15 height 4
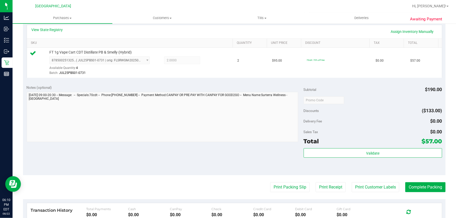
scroll to position [170, 0]
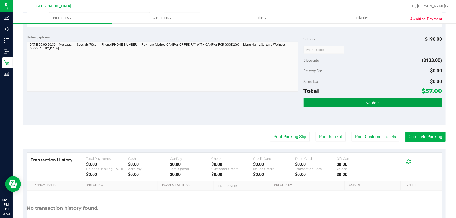
click at [332, 101] on button "Validate" at bounding box center [372, 102] width 138 height 9
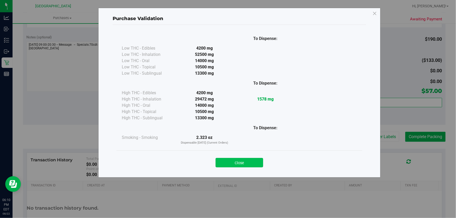
click at [251, 162] on button "Close" at bounding box center [239, 162] width 48 height 9
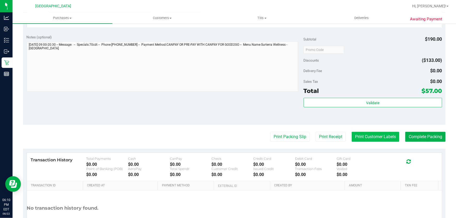
click at [377, 139] on button "Print Customer Labels" at bounding box center [375, 137] width 48 height 10
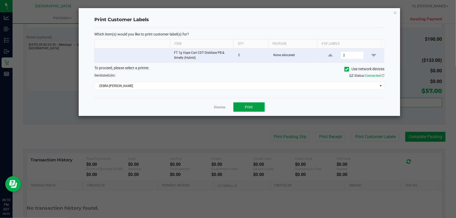
click at [238, 107] on button "Print" at bounding box center [248, 106] width 31 height 9
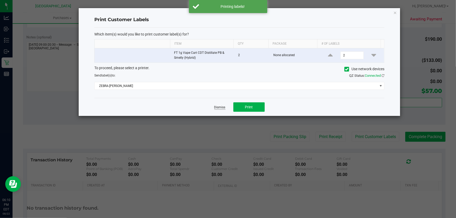
click at [215, 107] on link "Dismiss" at bounding box center [219, 107] width 11 height 4
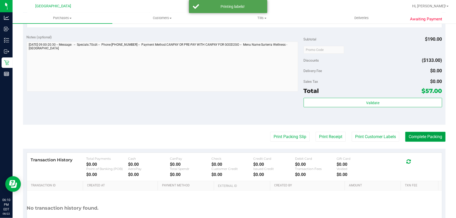
click at [410, 138] on button "Complete Packing" at bounding box center [425, 137] width 40 height 10
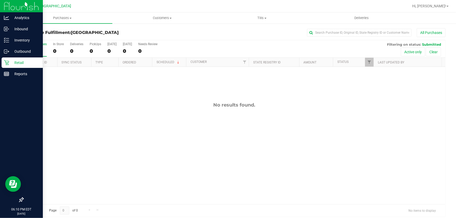
click at [15, 60] on p "Retail" at bounding box center [24, 63] width 31 height 6
